Goal: Task Accomplishment & Management: Use online tool/utility

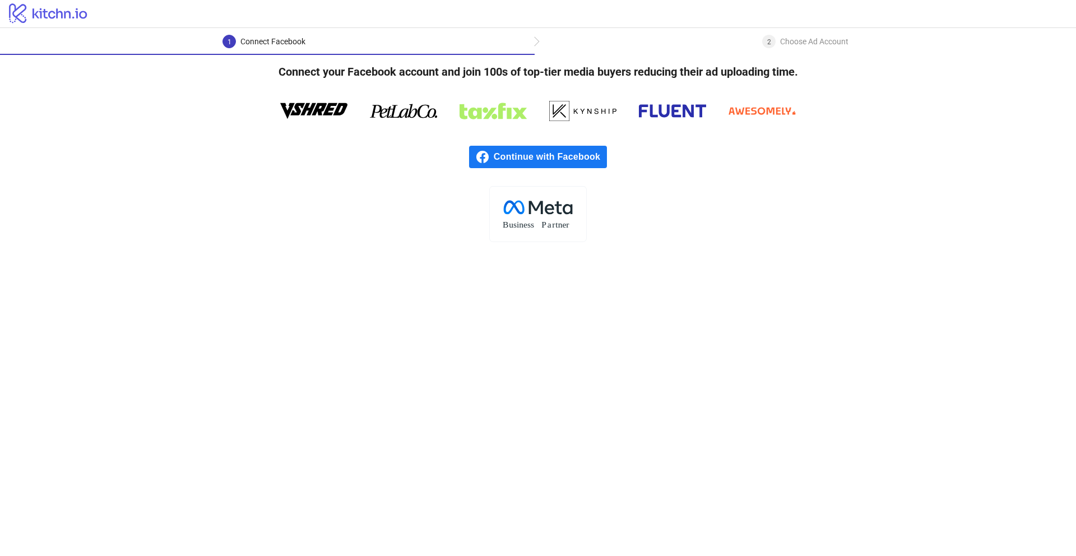
click at [582, 163] on span "Continue with Facebook" at bounding box center [550, 157] width 113 height 22
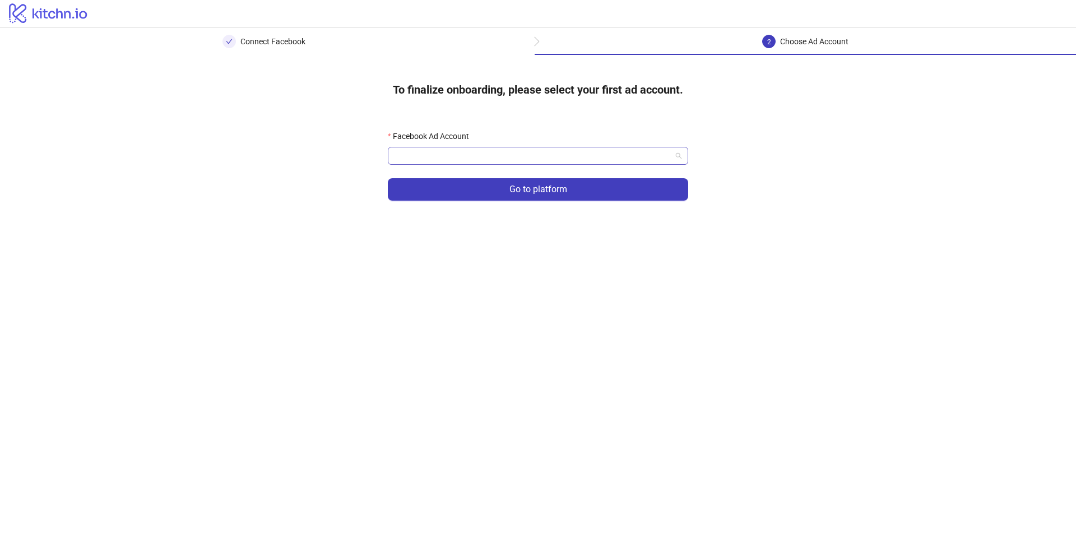
click at [541, 160] on input "Facebook Ad Account" at bounding box center [532, 155] width 277 height 17
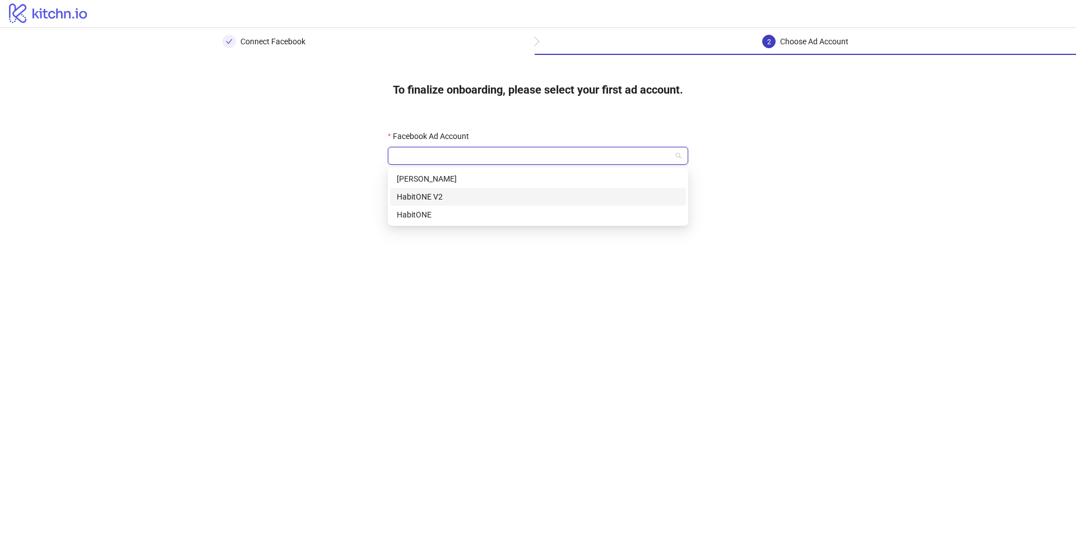
click at [528, 196] on div "HabitONE V2" at bounding box center [538, 197] width 282 height 12
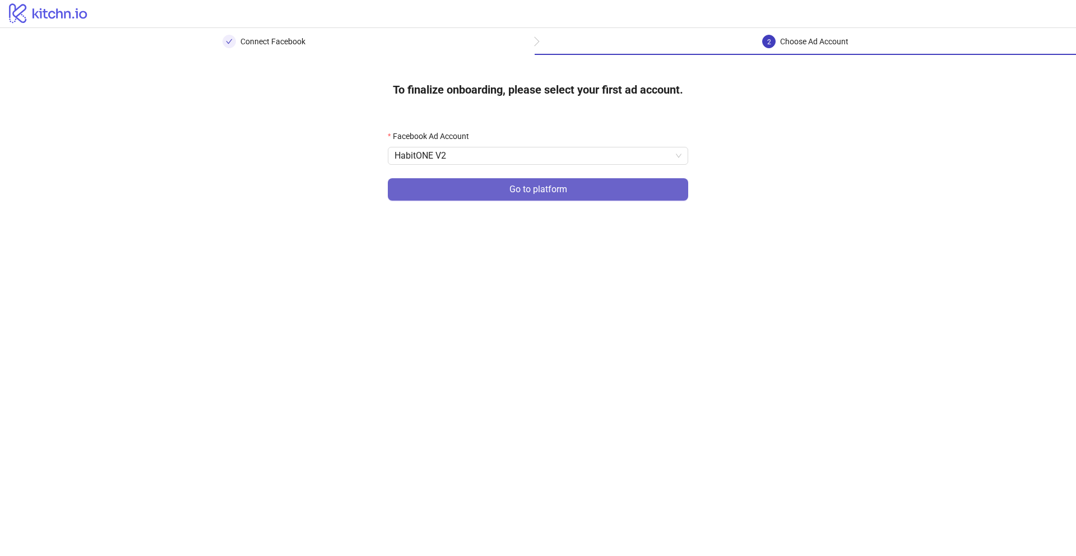
click at [536, 192] on span "Go to platform" at bounding box center [538, 189] width 58 height 10
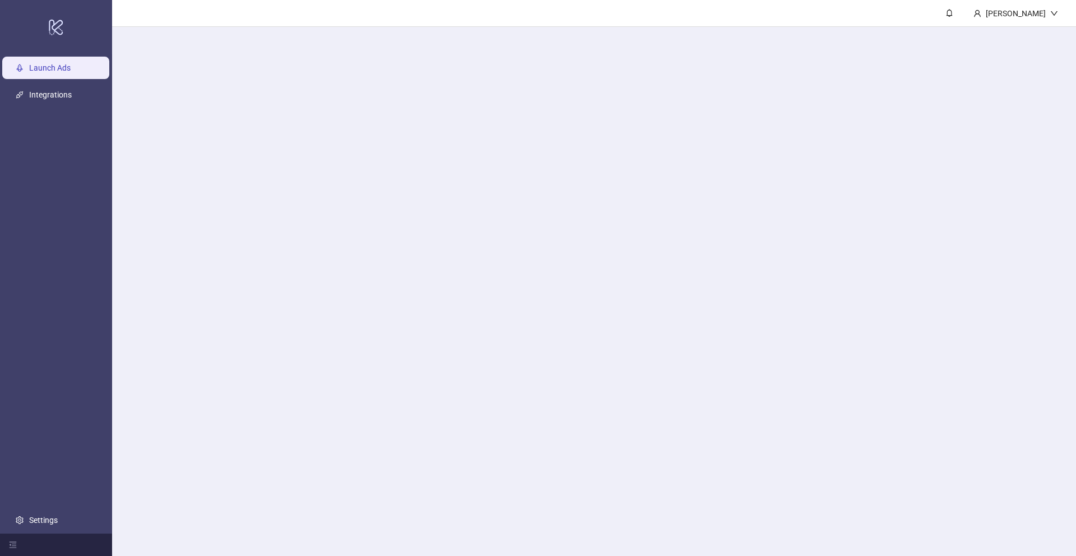
click at [551, 156] on main "Danylo Shcherbyna" at bounding box center [594, 278] width 964 height 556
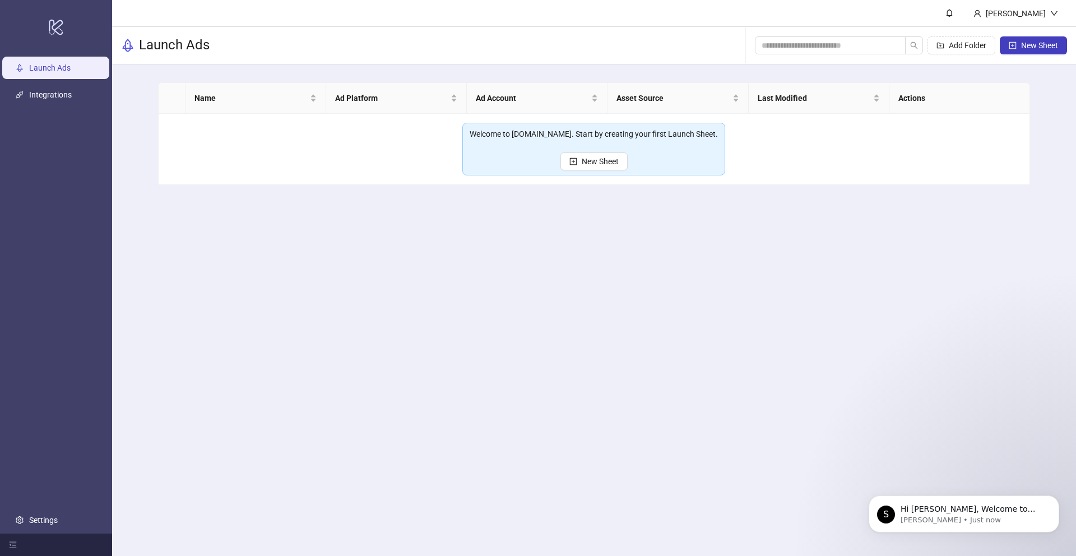
click at [584, 215] on main "Danylo Shcherbyna Launch Ads Add Folder New Sheet Name Ad Platform Ad Account A…" at bounding box center [594, 278] width 964 height 556
click at [71, 96] on link "Integrations" at bounding box center [50, 94] width 43 height 9
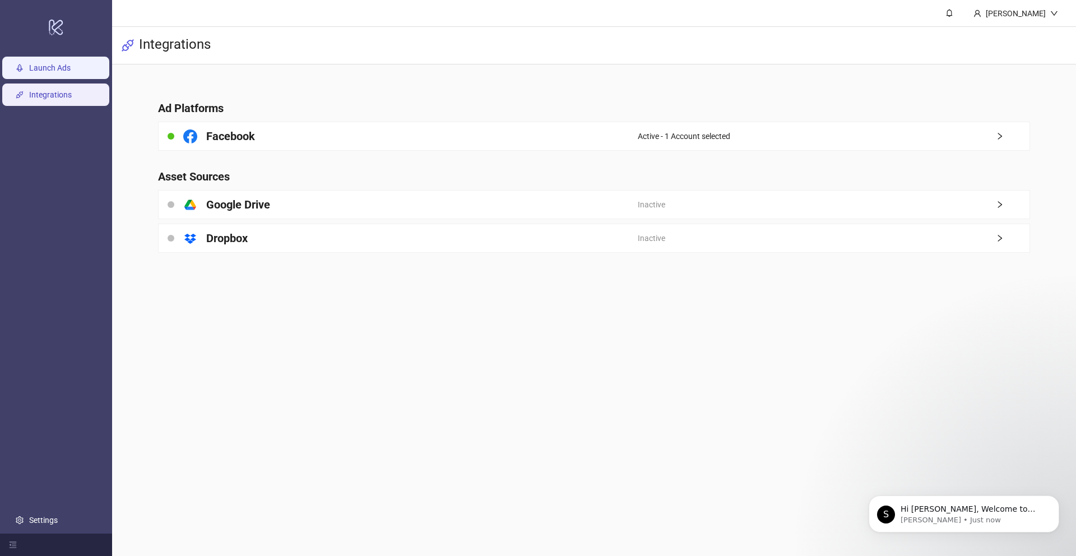
click at [70, 72] on link "Launch Ads" at bounding box center [49, 67] width 41 height 9
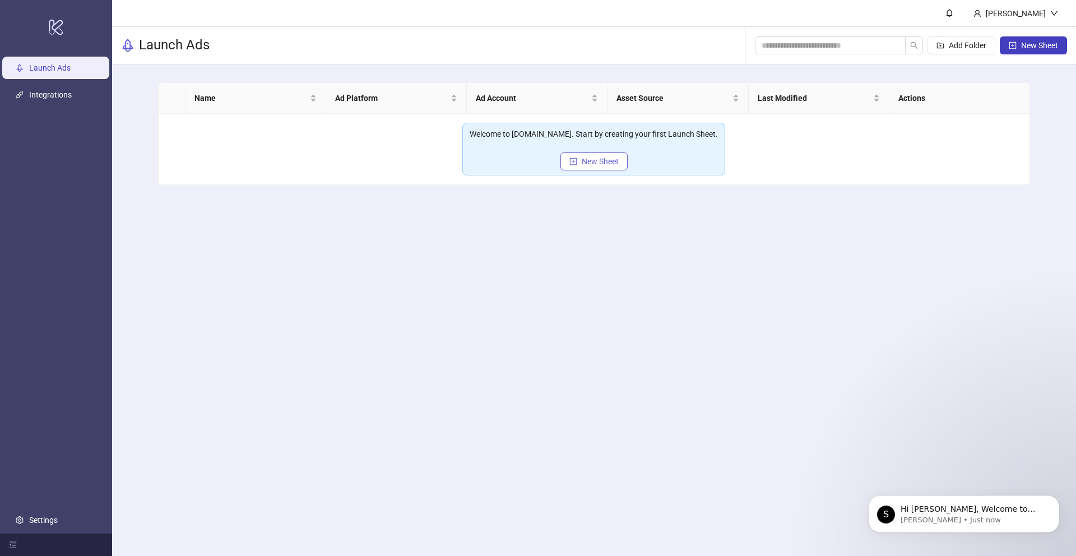
click at [625, 156] on button "New Sheet" at bounding box center [593, 161] width 67 height 18
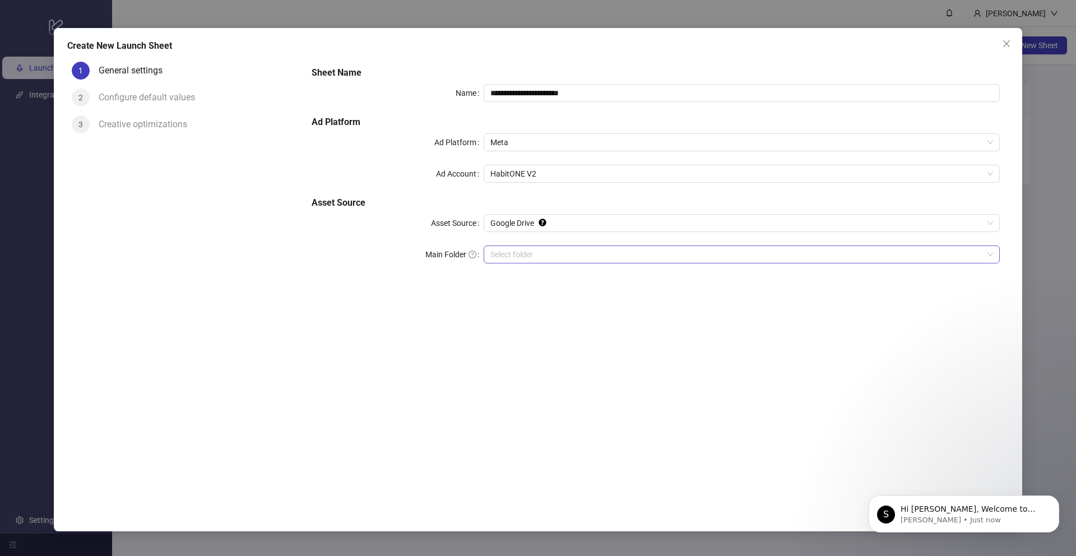
click at [511, 258] on input "Main Folder" at bounding box center [736, 254] width 493 height 17
click at [1010, 41] on icon "close" at bounding box center [1006, 43] width 9 height 9
